Goal: Task Accomplishment & Management: Use online tool/utility

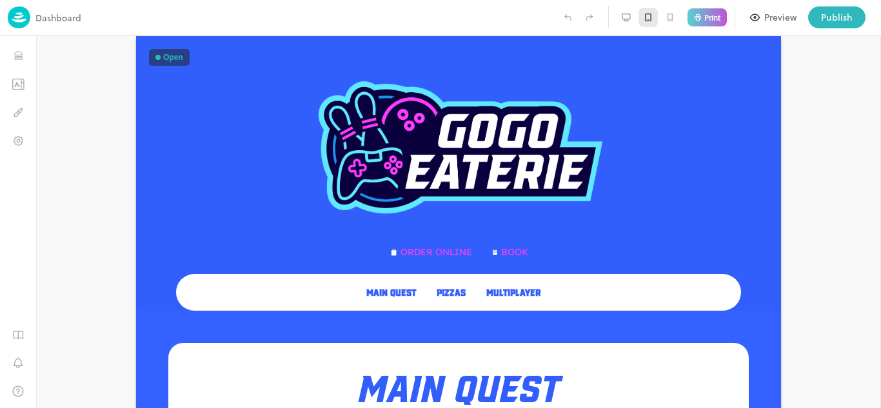
click at [771, 18] on div "Preview" at bounding box center [781, 17] width 32 height 14
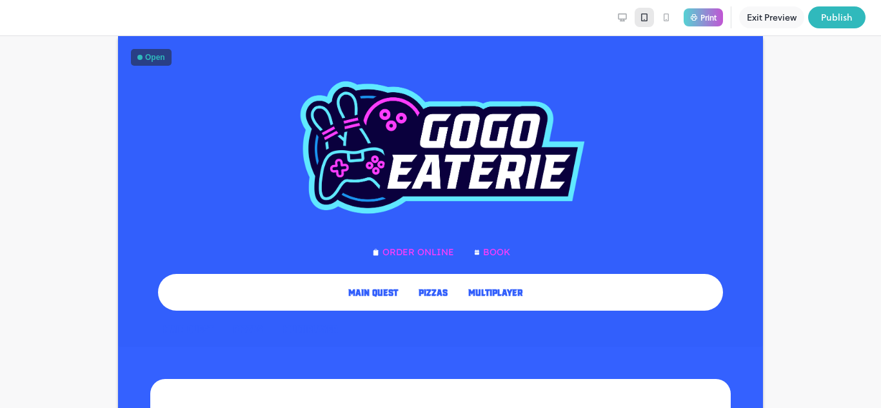
click at [623, 17] on icon at bounding box center [623, 17] width 10 height 10
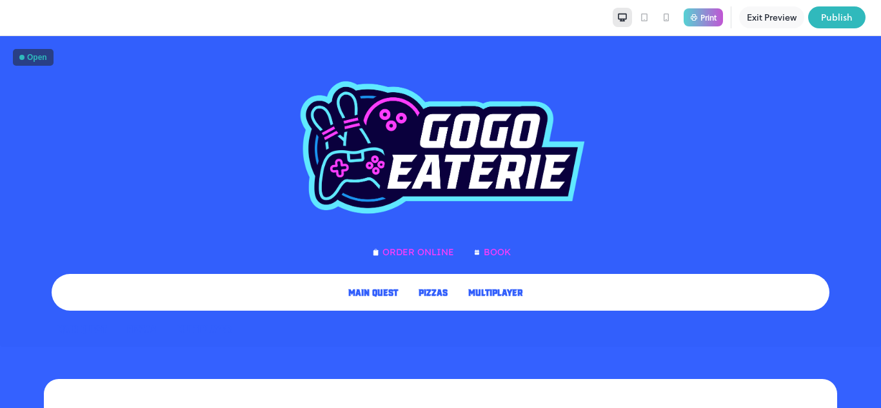
click at [670, 20] on icon at bounding box center [666, 17] width 10 height 10
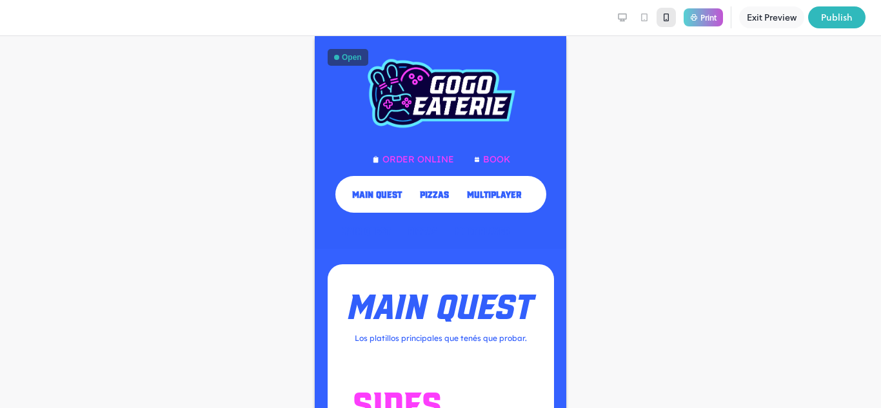
click at [434, 189] on span "PIZZAS" at bounding box center [434, 194] width 29 height 10
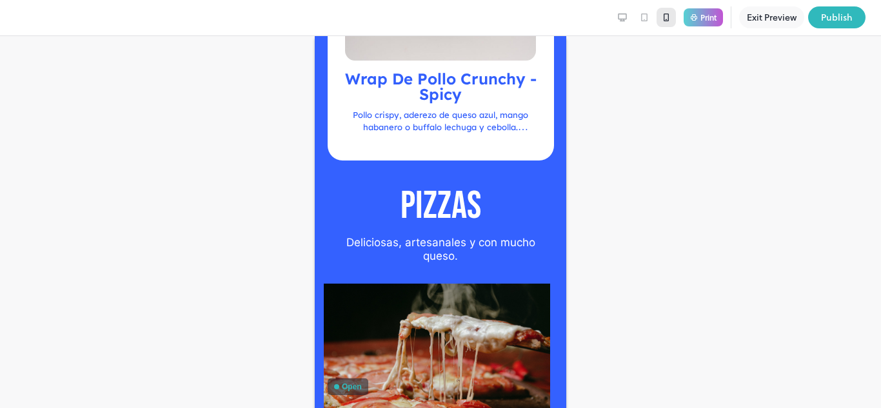
scroll to position [2220, 0]
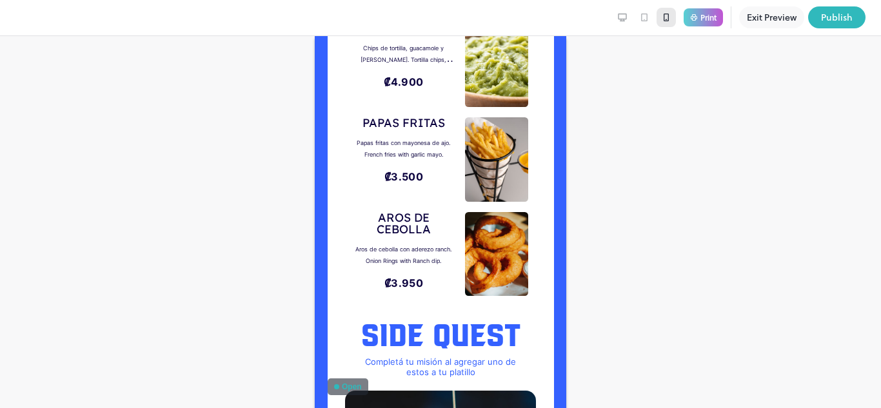
scroll to position [188, 0]
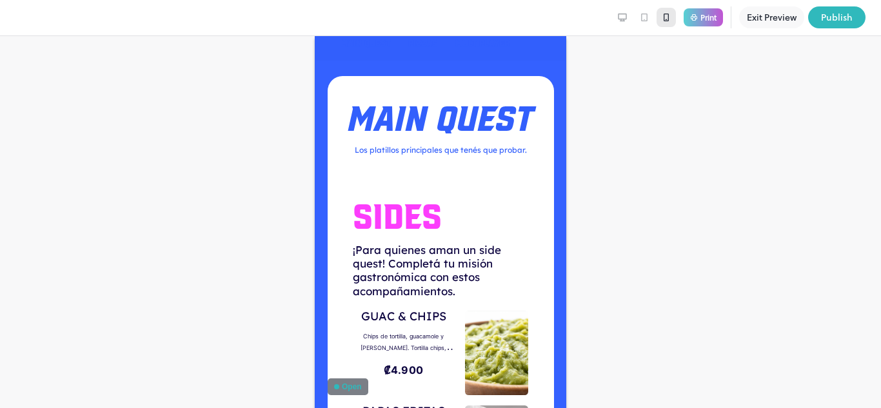
click at [337, 46] on div "MAIN QUEST" at bounding box center [366, 42] width 60 height 23
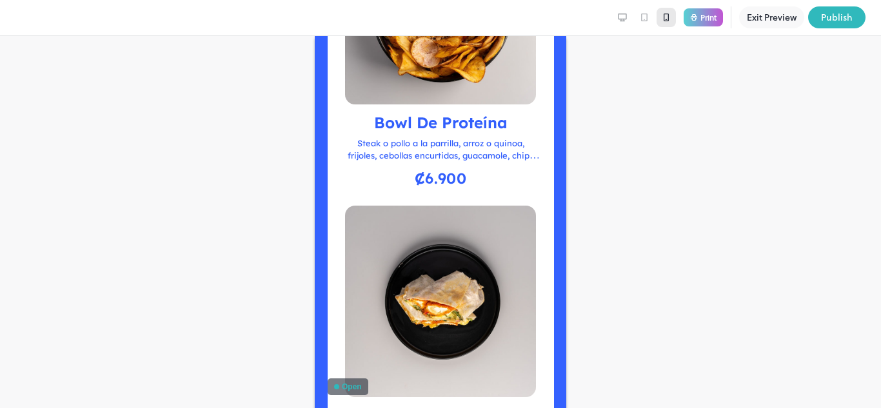
scroll to position [1880, 0]
click at [626, 22] on icon at bounding box center [623, 17] width 10 height 10
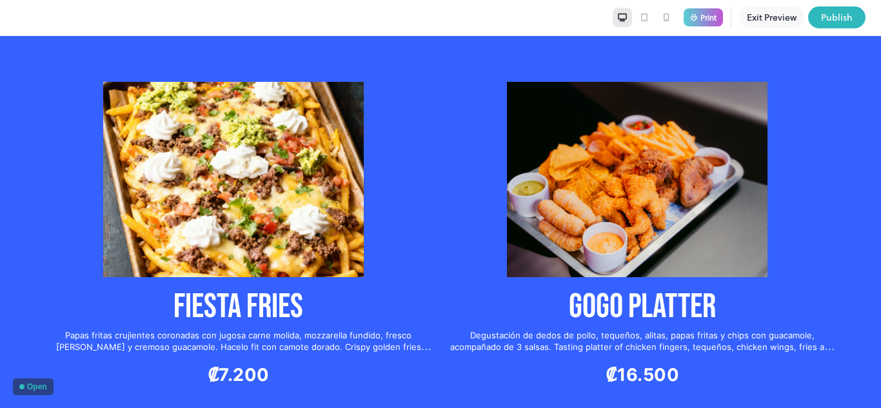
scroll to position [2295, 0]
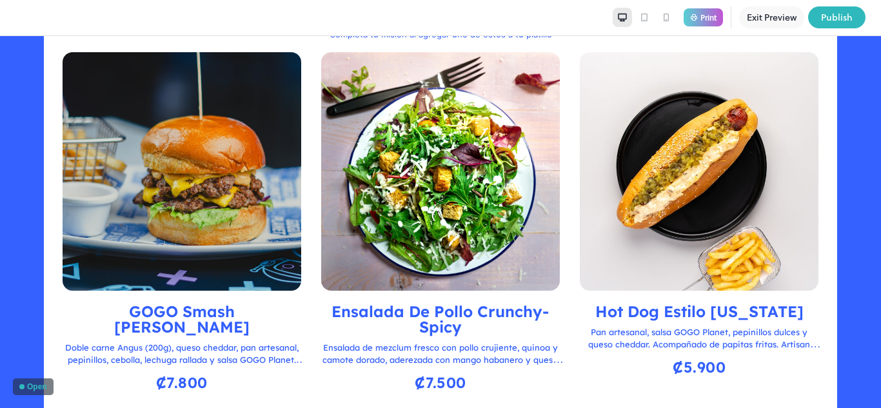
click at [697, 396] on div "GOGO Smash [PERSON_NAME] Doble carne Angus (200g), queso cheddar, pan artesanal…" at bounding box center [440, 400] width 761 height 696
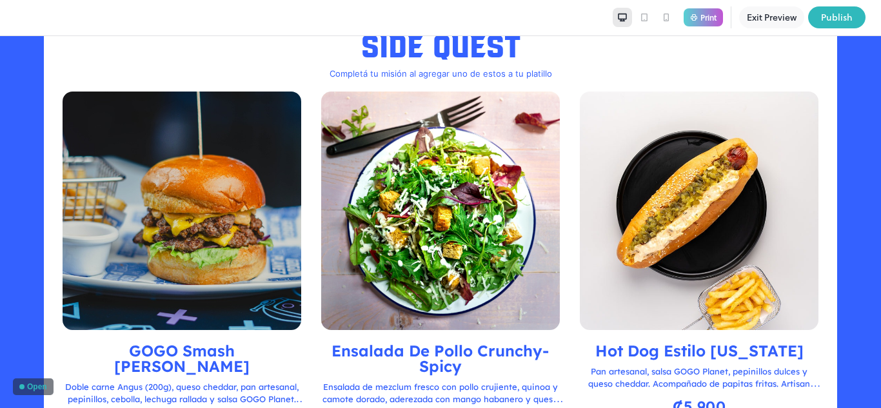
scroll to position [787, 0]
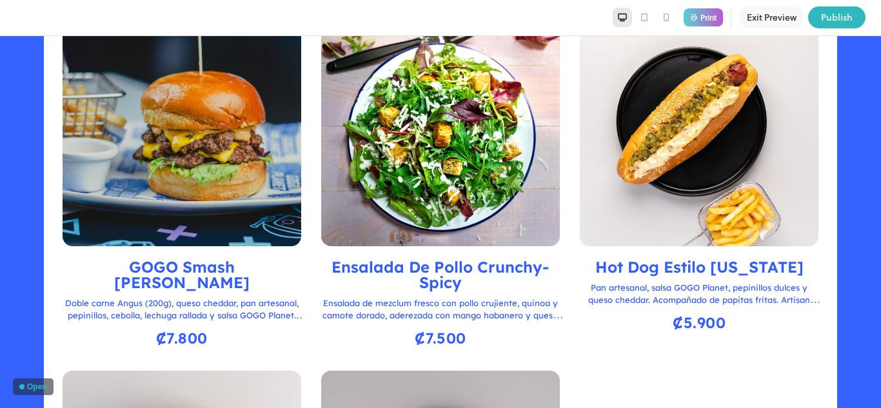
click at [421, 126] on img at bounding box center [440, 127] width 239 height 239
click at [694, 151] on img at bounding box center [699, 127] width 239 height 239
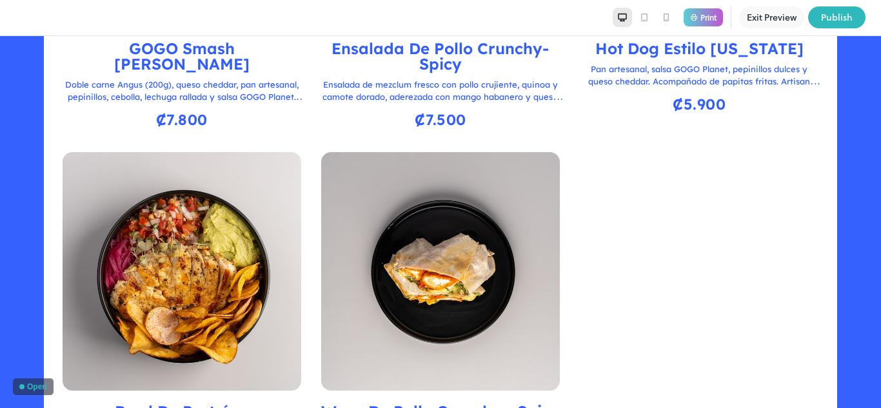
scroll to position [1006, 0]
click at [197, 245] on img at bounding box center [182, 271] width 239 height 239
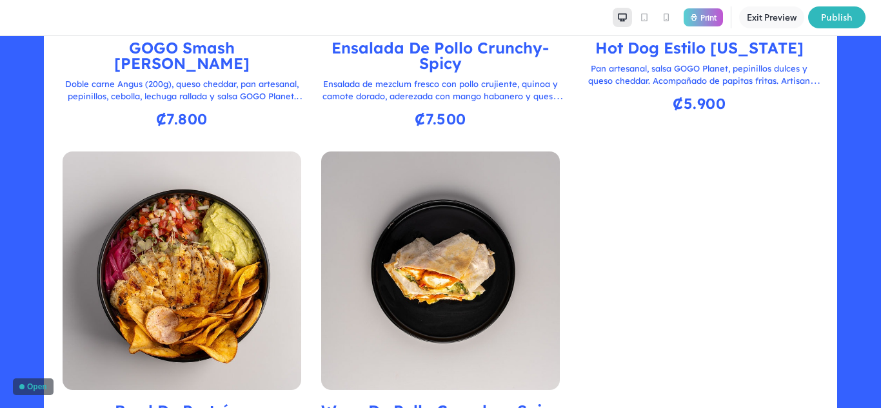
click at [394, 208] on img at bounding box center [440, 271] width 239 height 239
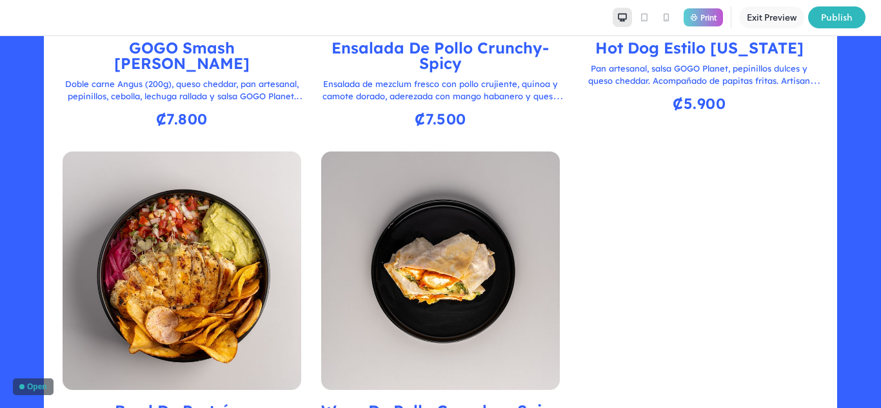
click at [432, 223] on img at bounding box center [440, 271] width 239 height 239
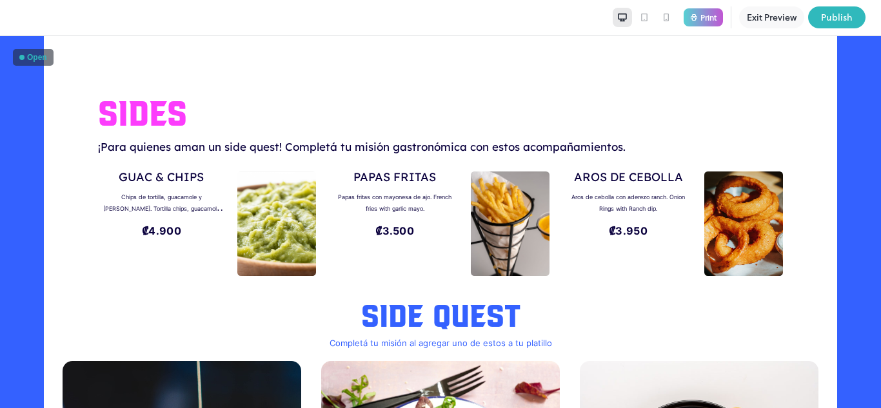
scroll to position [0, 0]
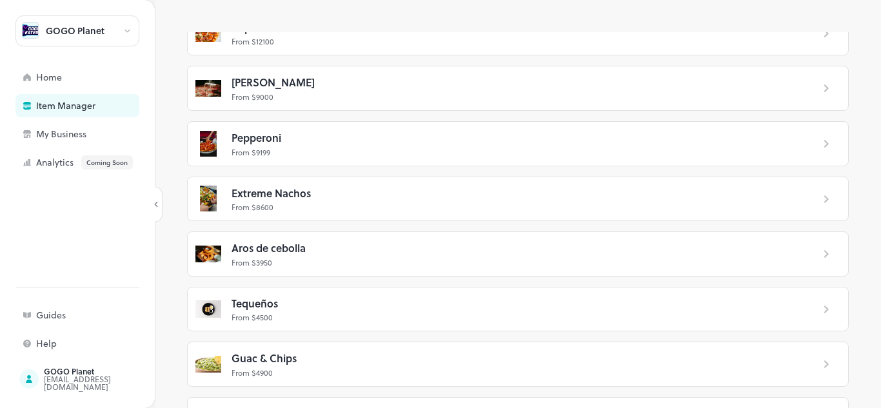
scroll to position [614, 0]
